Goal: Information Seeking & Learning: Learn about a topic

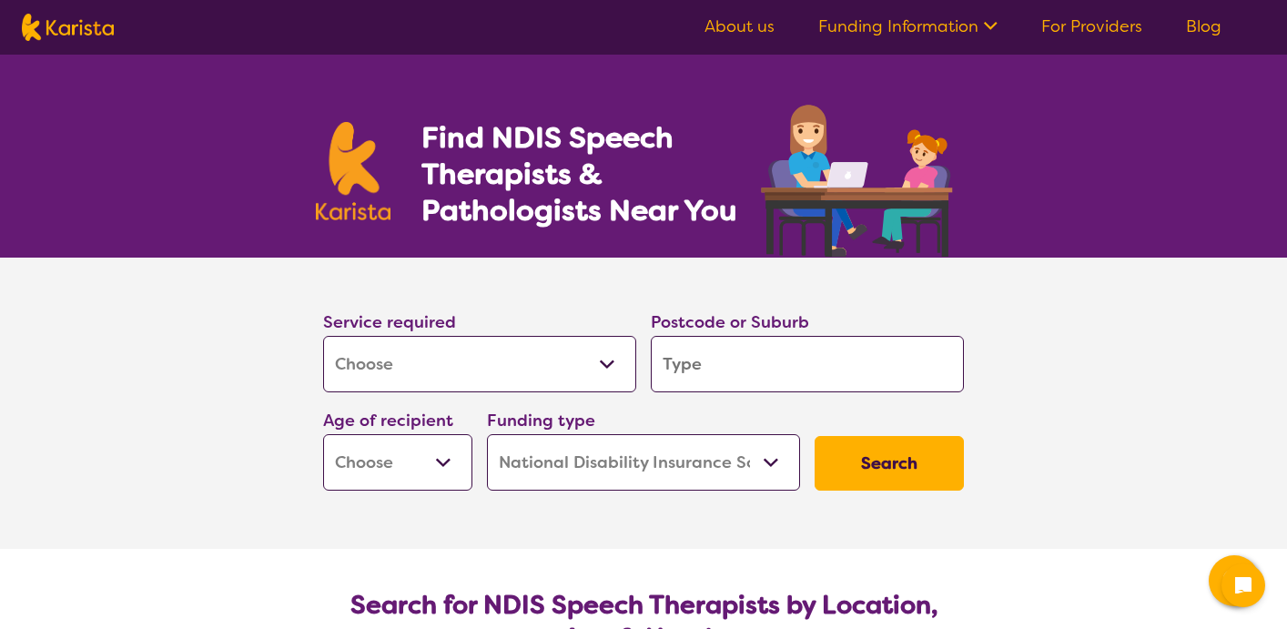
select select "[MEDICAL_DATA]"
select select "NDIS"
select select "[MEDICAL_DATA]"
select select "NDIS"
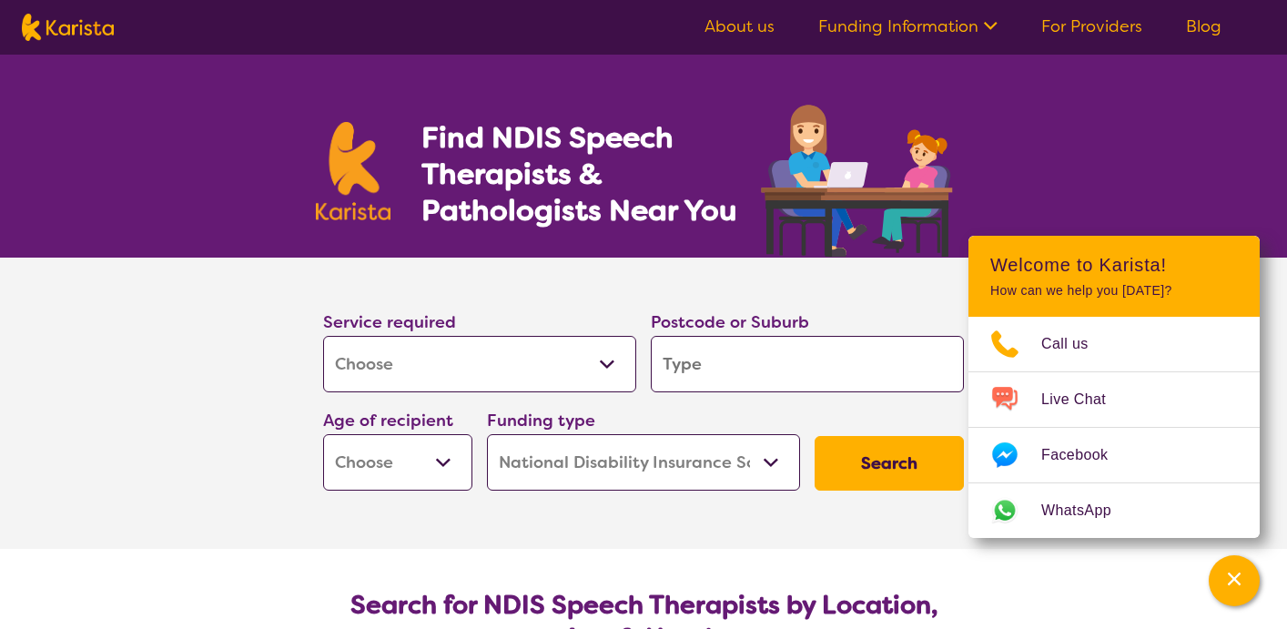
click at [714, 363] on input "search" at bounding box center [807, 364] width 313 height 56
type input "m"
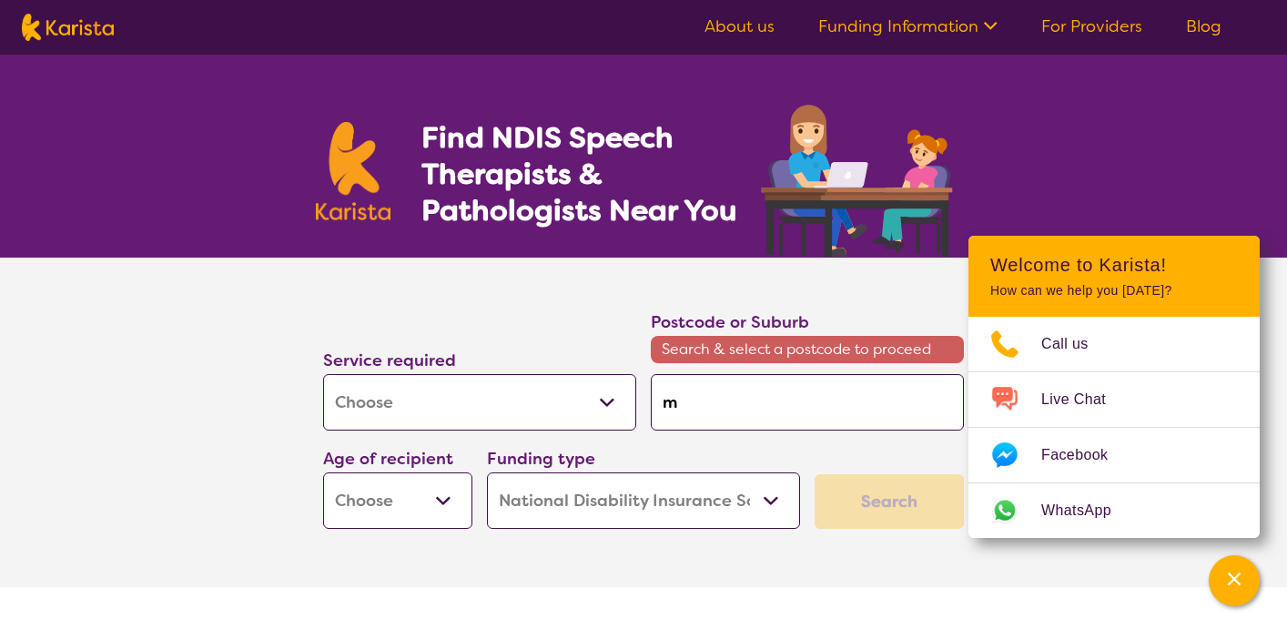
type input "mo"
type input "mou"
type input "moun"
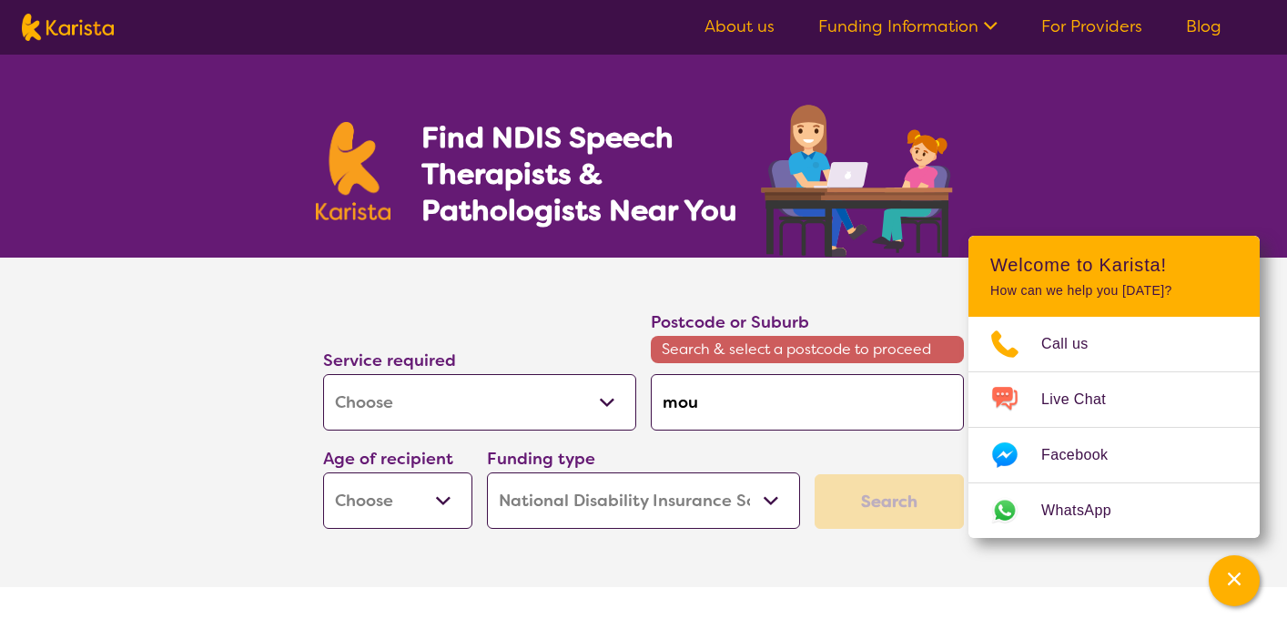
type input "moun"
type input "mount"
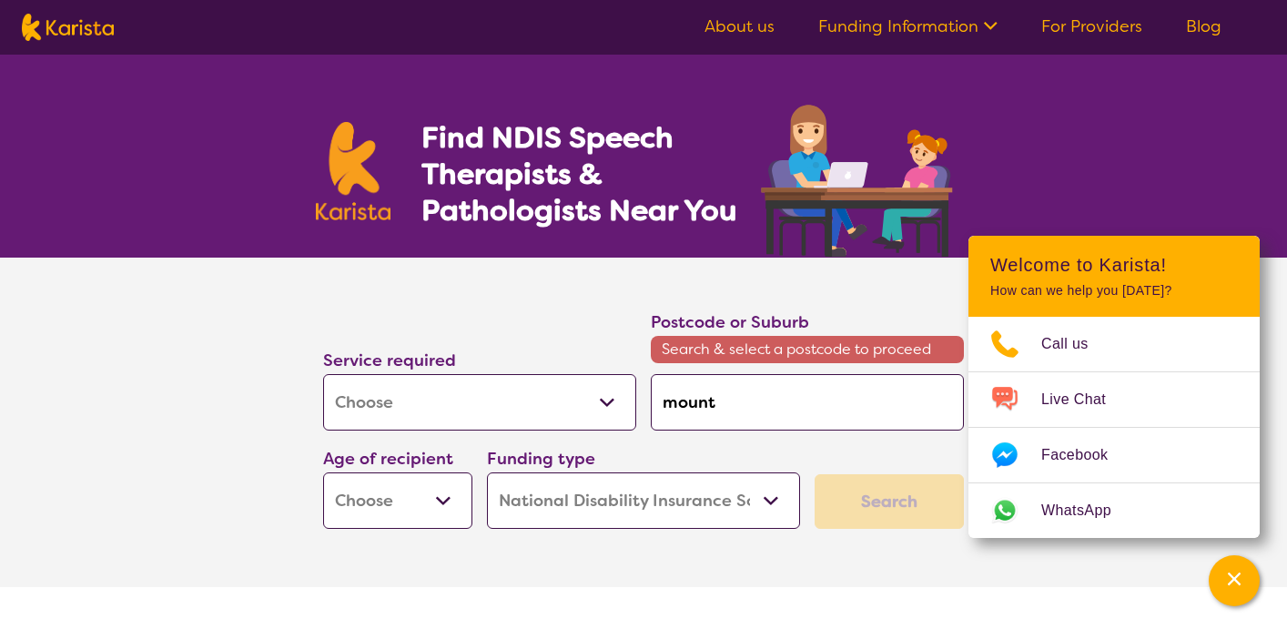
type input "mount p"
type input "mount ple"
type input "mount plea"
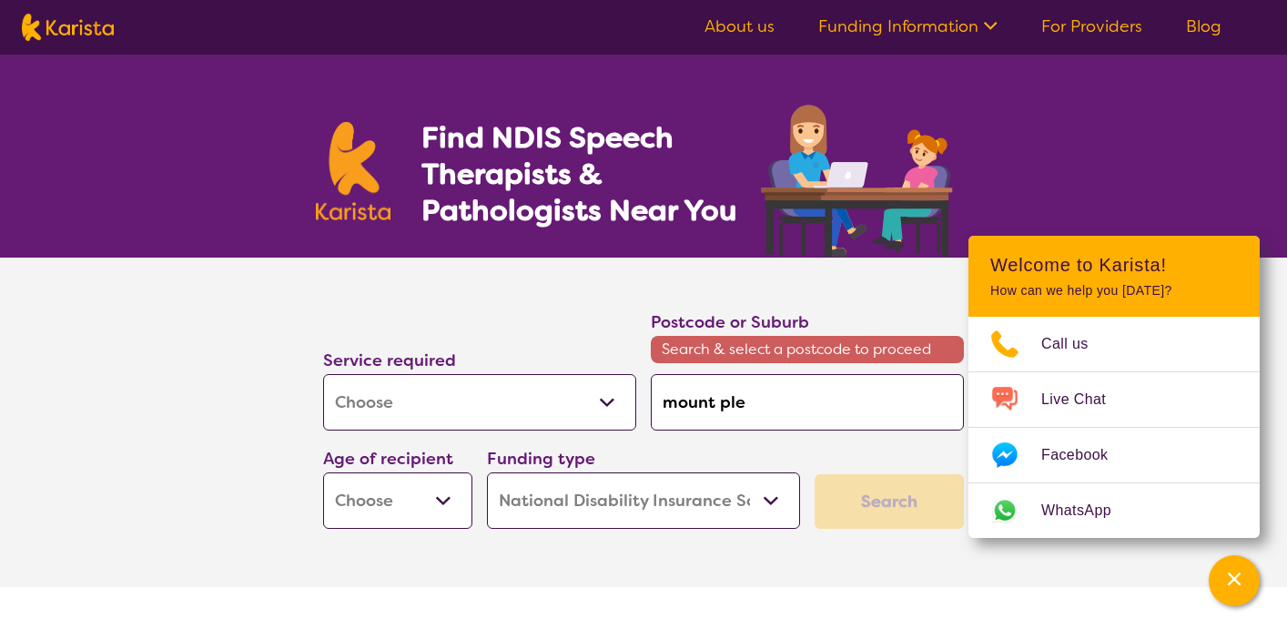
type input "mount plea"
type input "mount pleas"
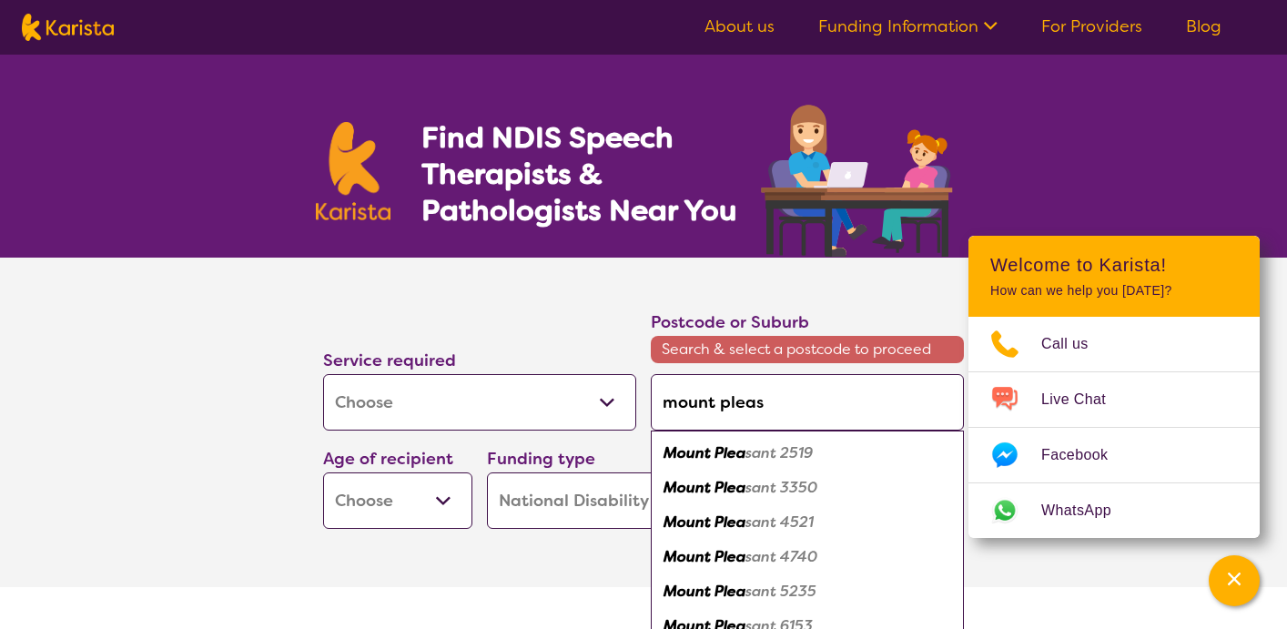
type input "mount pleasa"
type input "mount pleasan"
type input "[GEOGRAPHIC_DATA]"
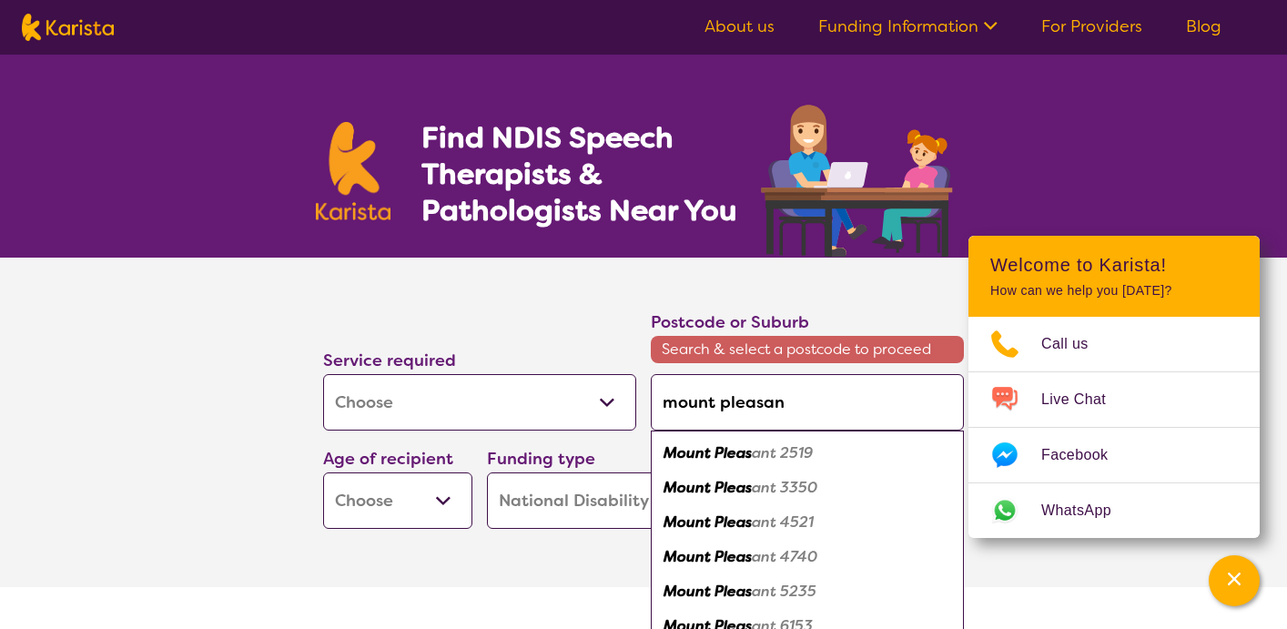
type input "[GEOGRAPHIC_DATA]"
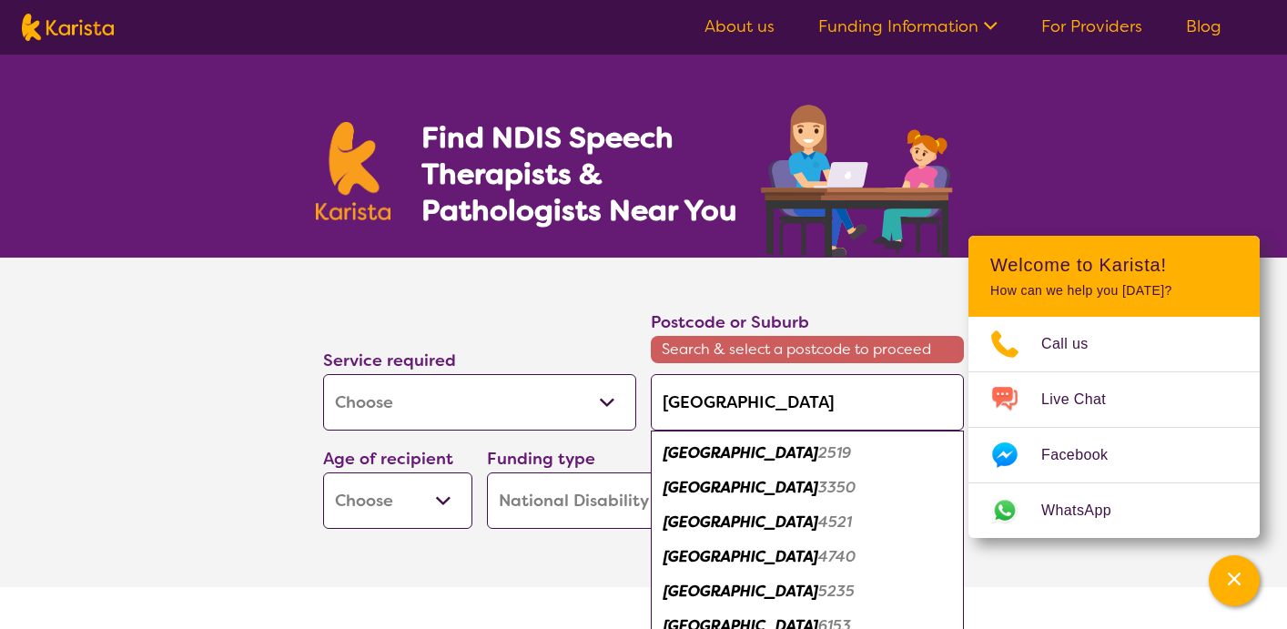
type input "[GEOGRAPHIC_DATA]"
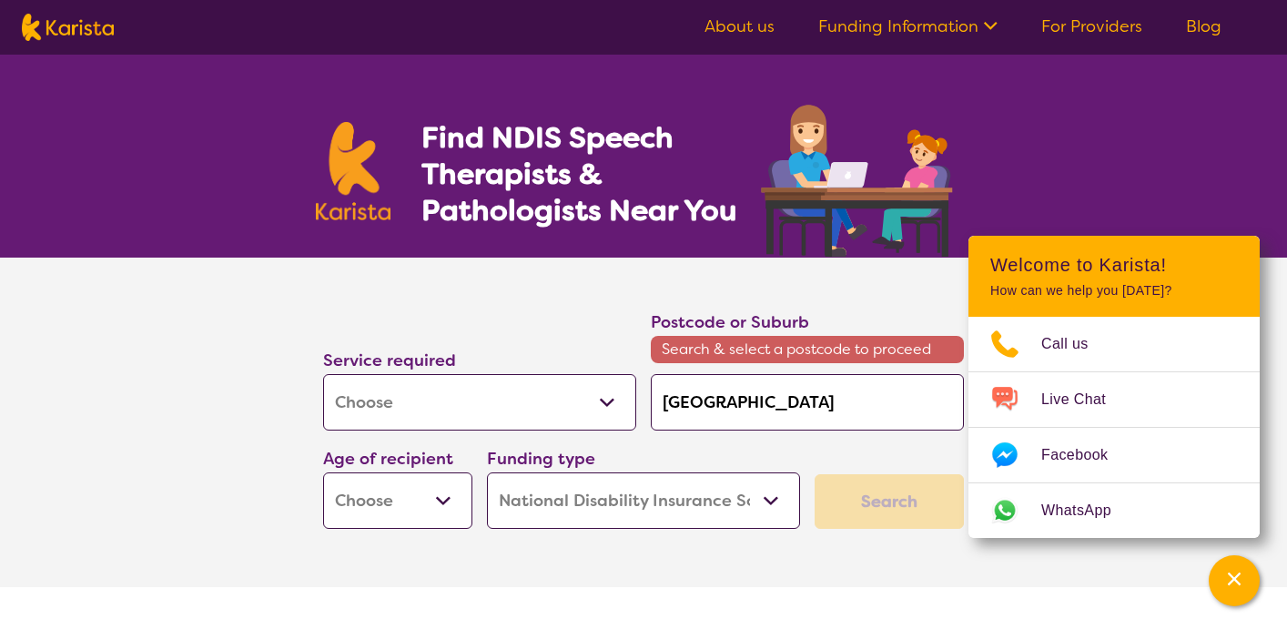
type input "[GEOGRAPHIC_DATA]"
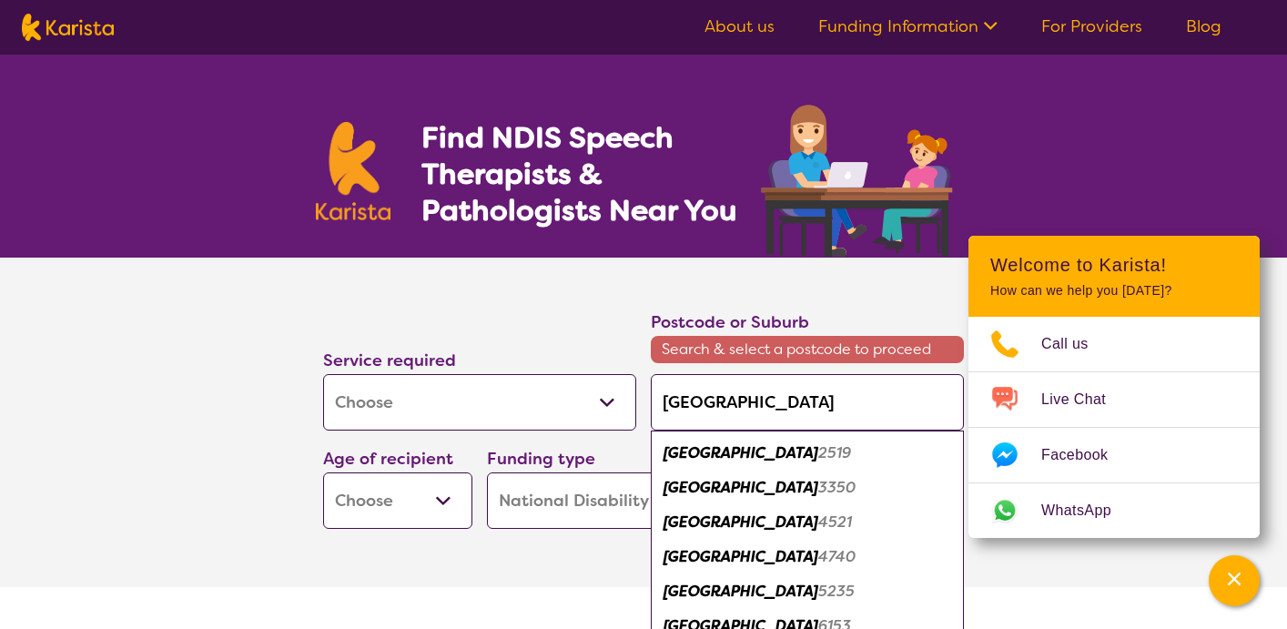
click at [818, 620] on em "6153" at bounding box center [834, 625] width 33 height 19
type input "6153"
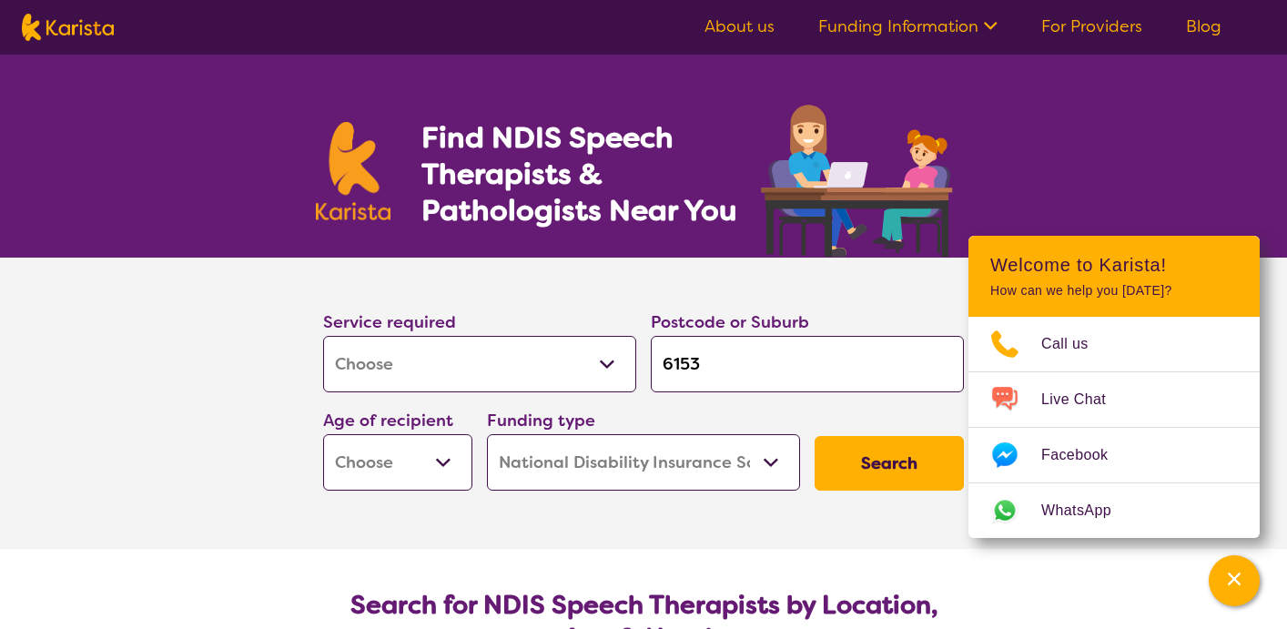
click at [451, 475] on select "Early Childhood - 0 to 9 Child - 10 to 11 Adolescent - 12 to 17 Adult - 18 to 6…" at bounding box center [397, 462] width 149 height 56
select select "AD"
click at [578, 461] on select "Home Care Package (HCP) National Disability Insurance Scheme (NDIS) I don't know" at bounding box center [643, 462] width 313 height 56
click at [883, 455] on button "Search" at bounding box center [889, 463] width 149 height 55
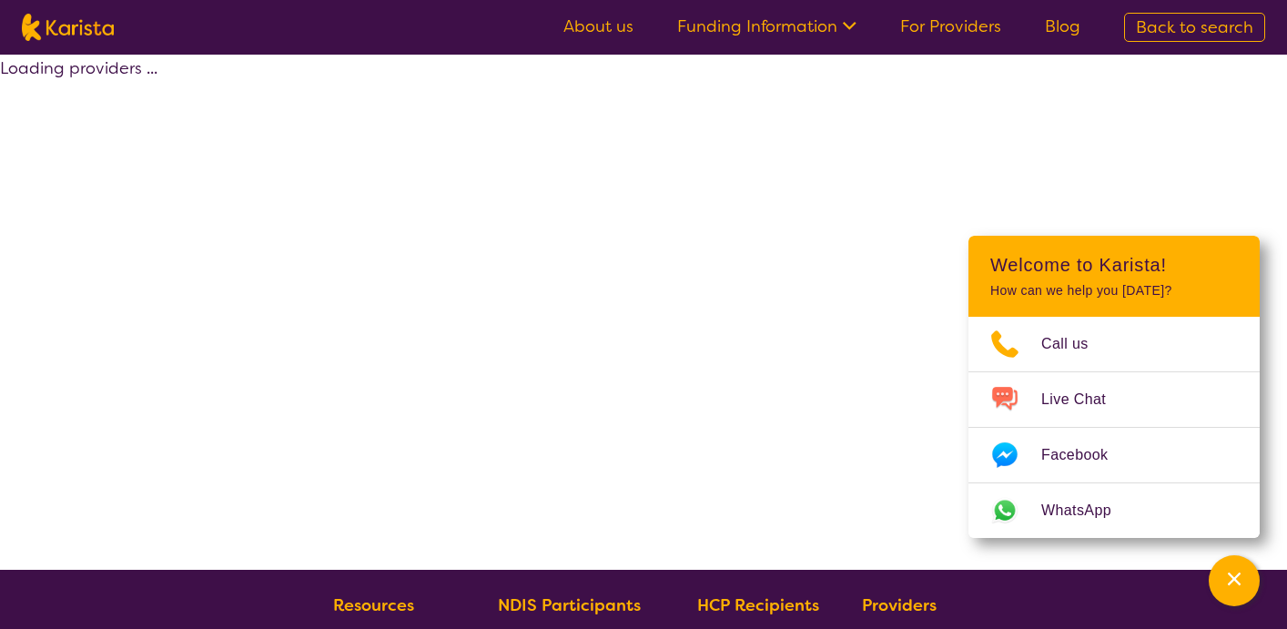
select select "by_score"
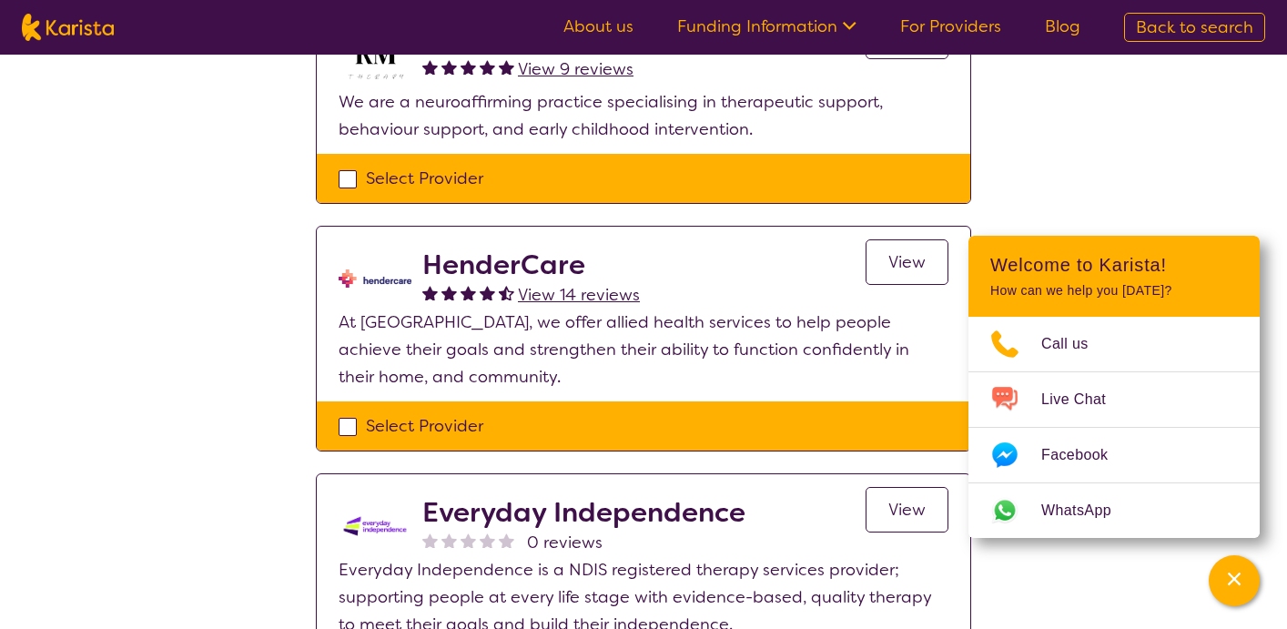
scroll to position [513, 0]
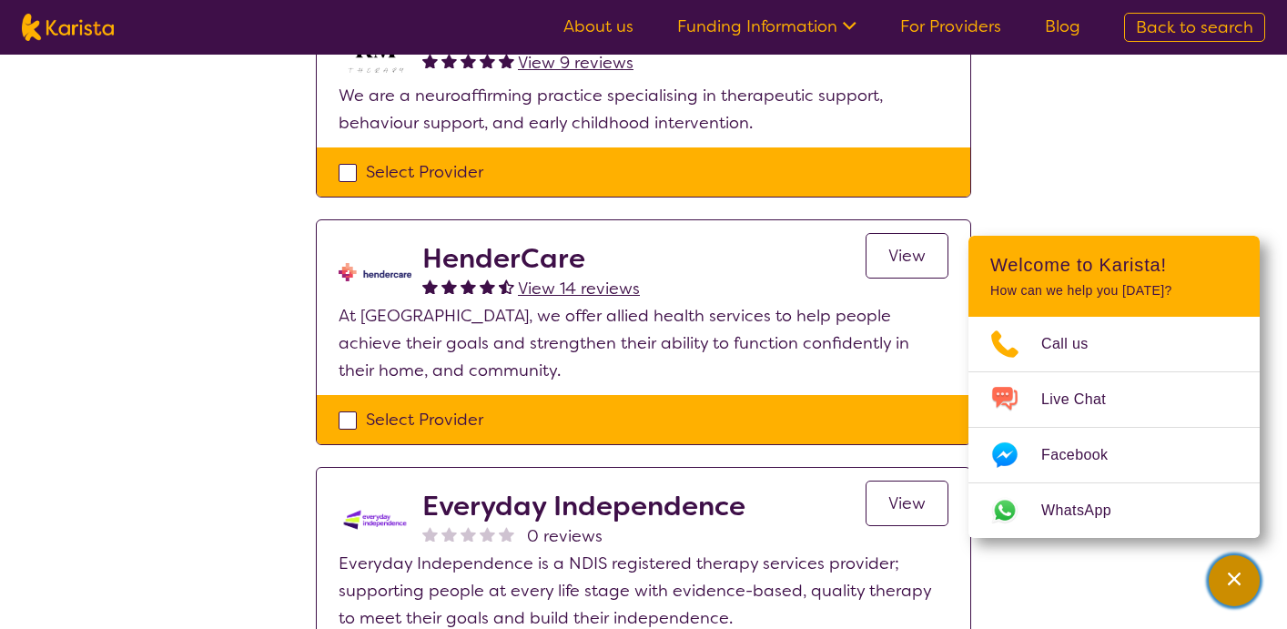
click at [1241, 587] on icon "Channel Menu" at bounding box center [1234, 579] width 18 height 18
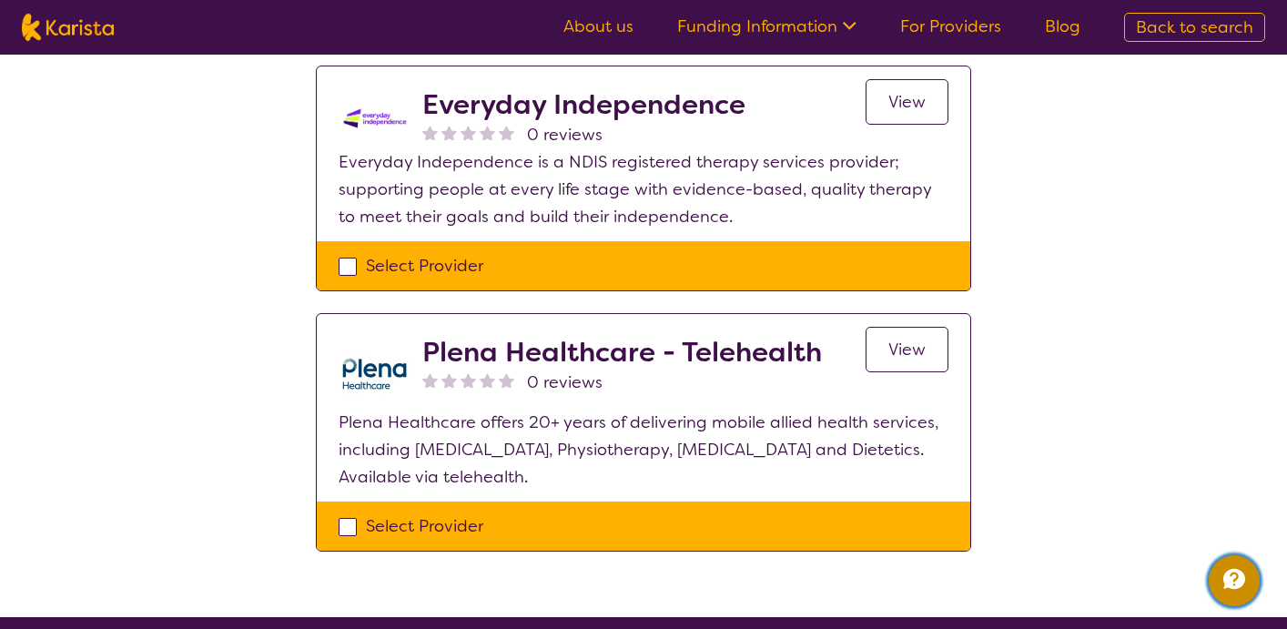
scroll to position [945, 0]
